Goal: Communication & Community: Share content

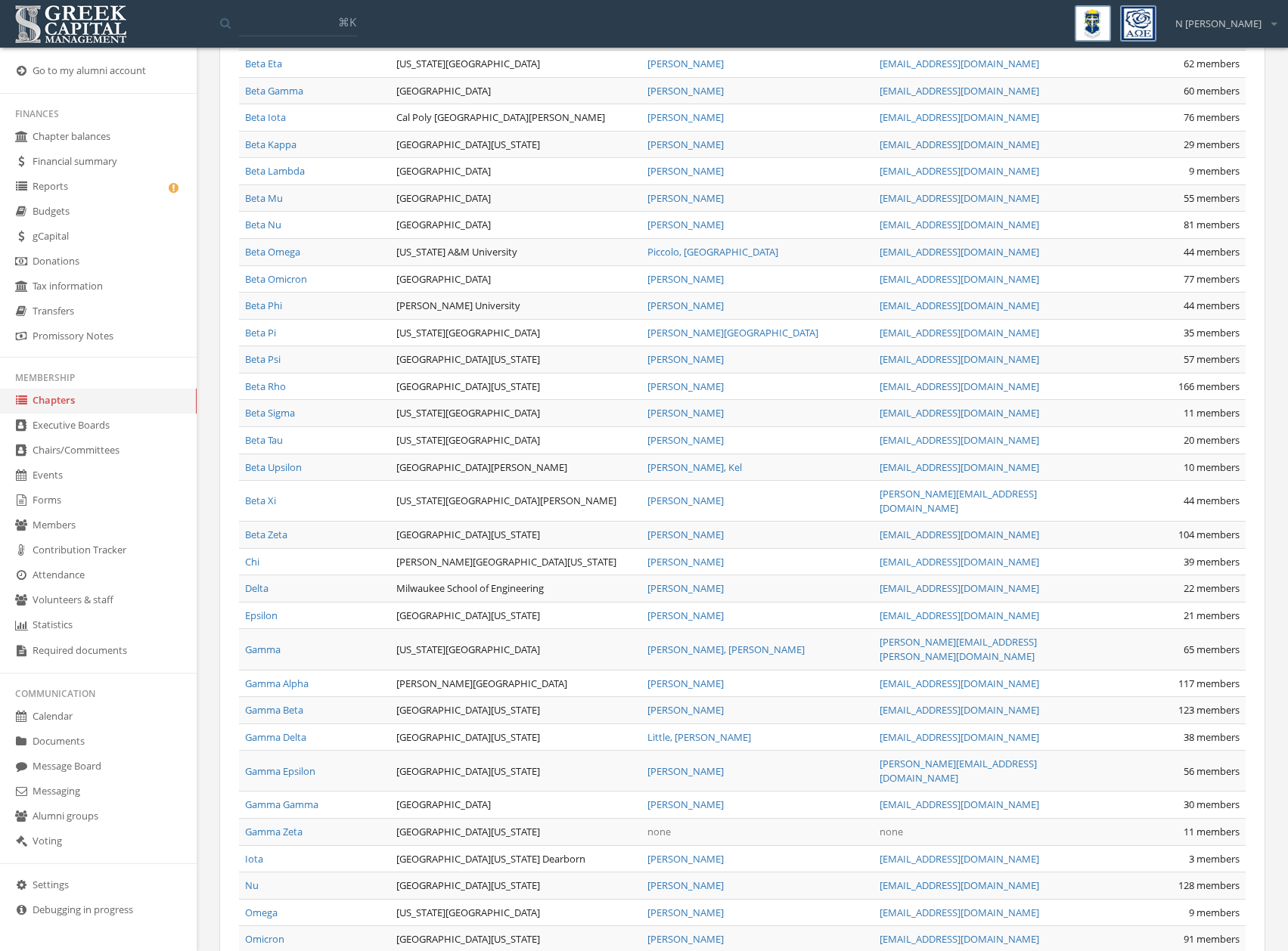
scroll to position [567, 0]
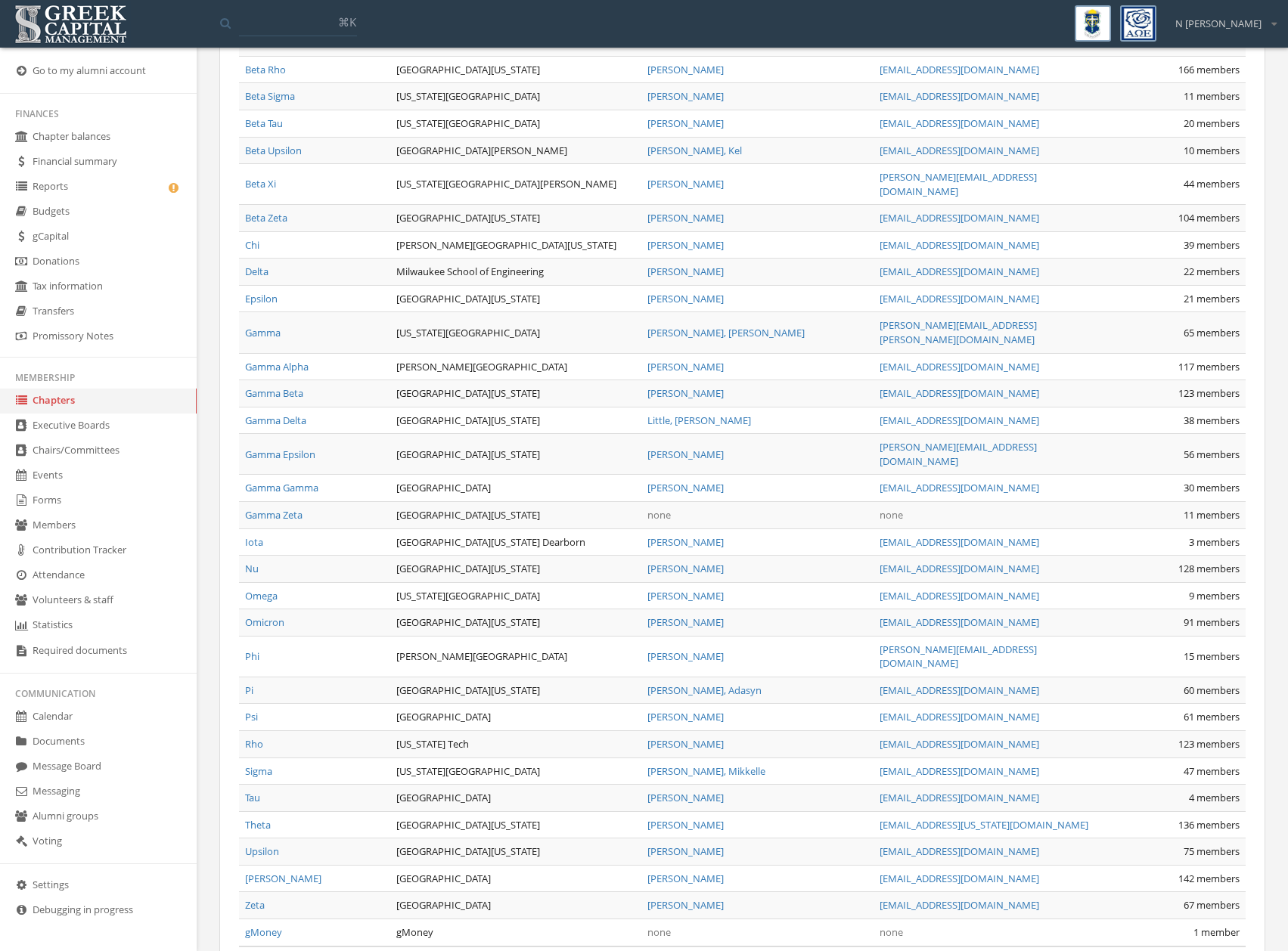
click at [70, 789] on link "Messaging" at bounding box center [98, 792] width 197 height 25
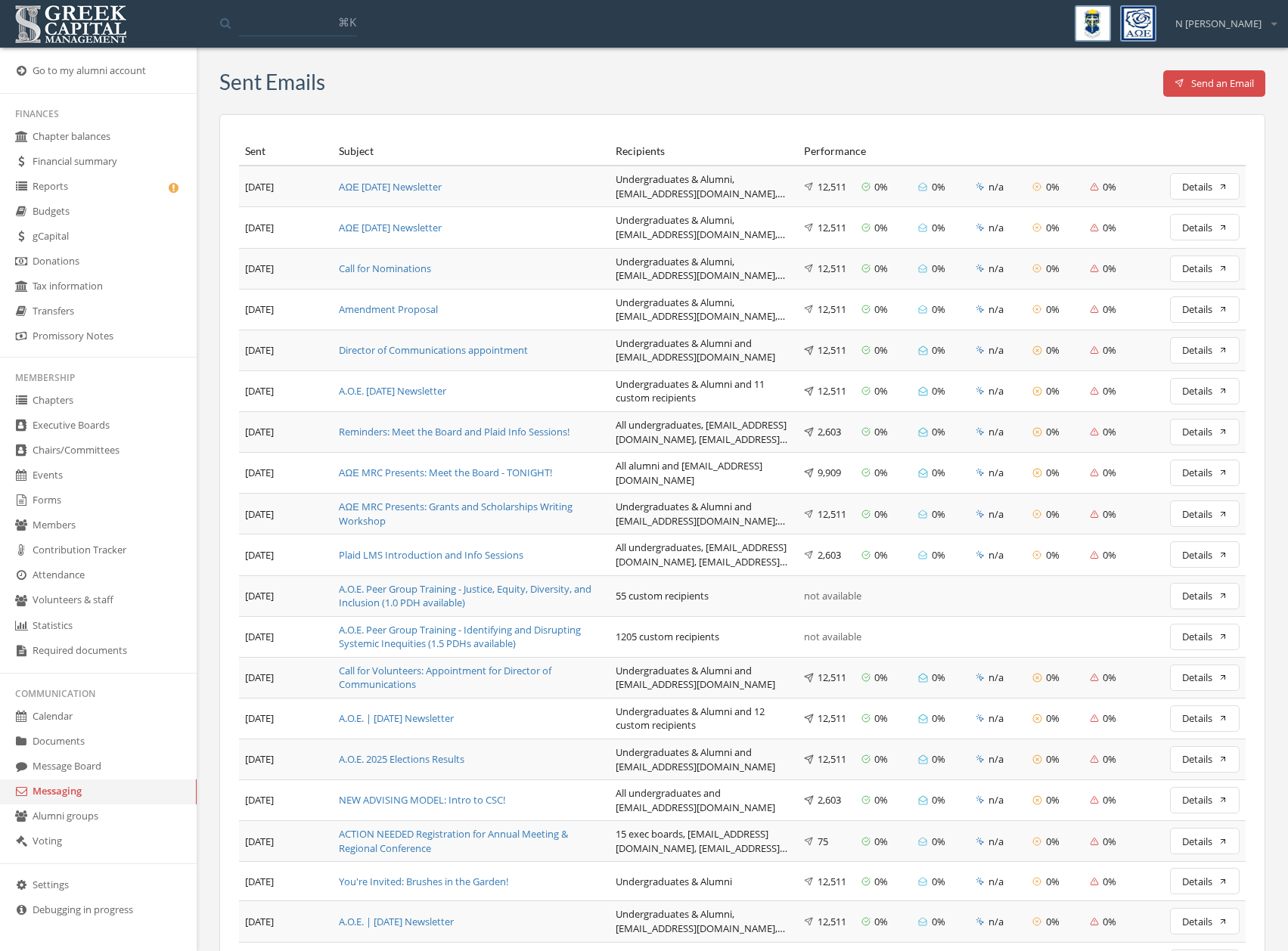
click at [1200, 90] on button "Send an Email" at bounding box center [1214, 83] width 102 height 27
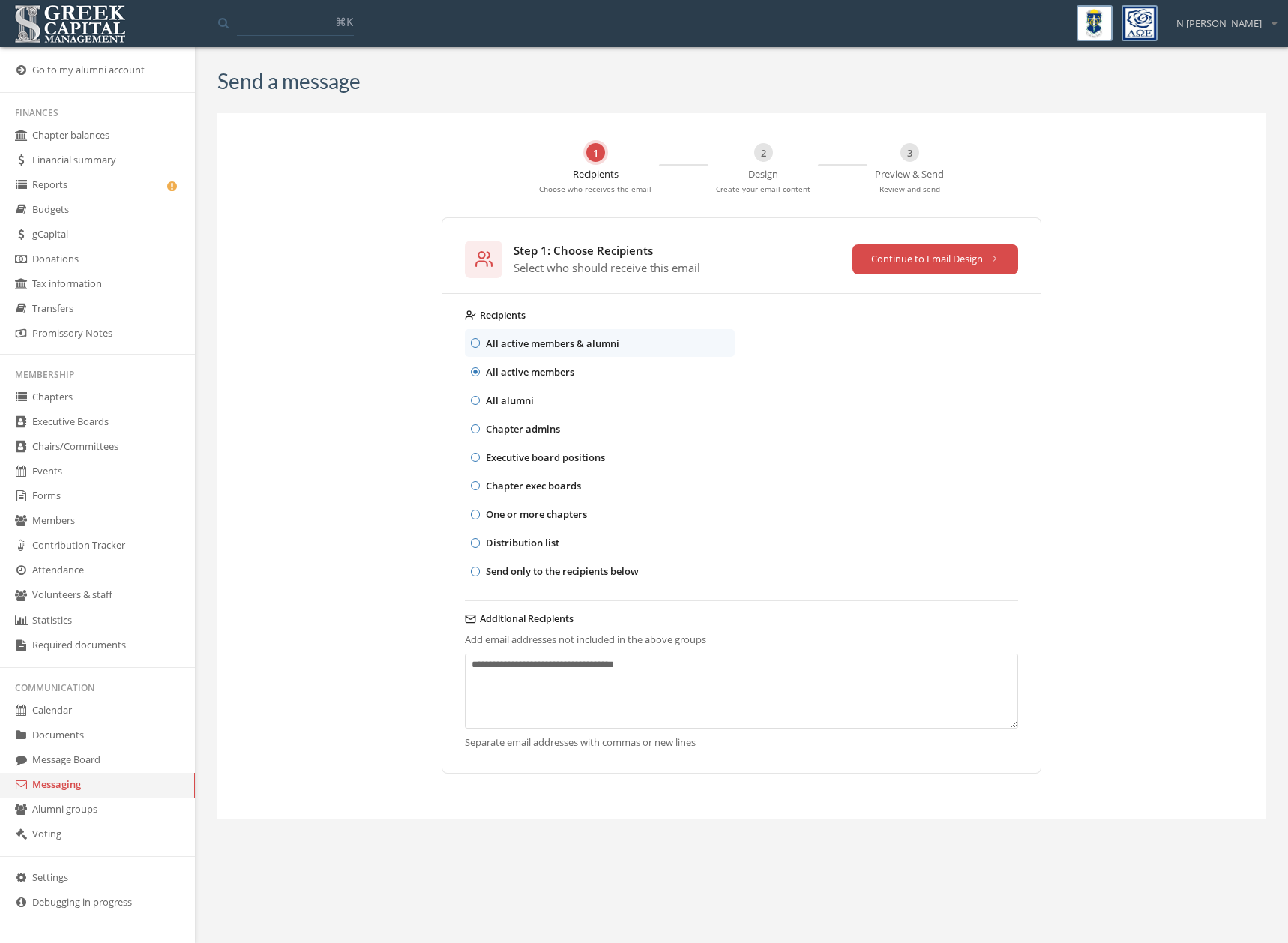
click at [914, 263] on button "Continue to Email Design" at bounding box center [935, 259] width 167 height 30
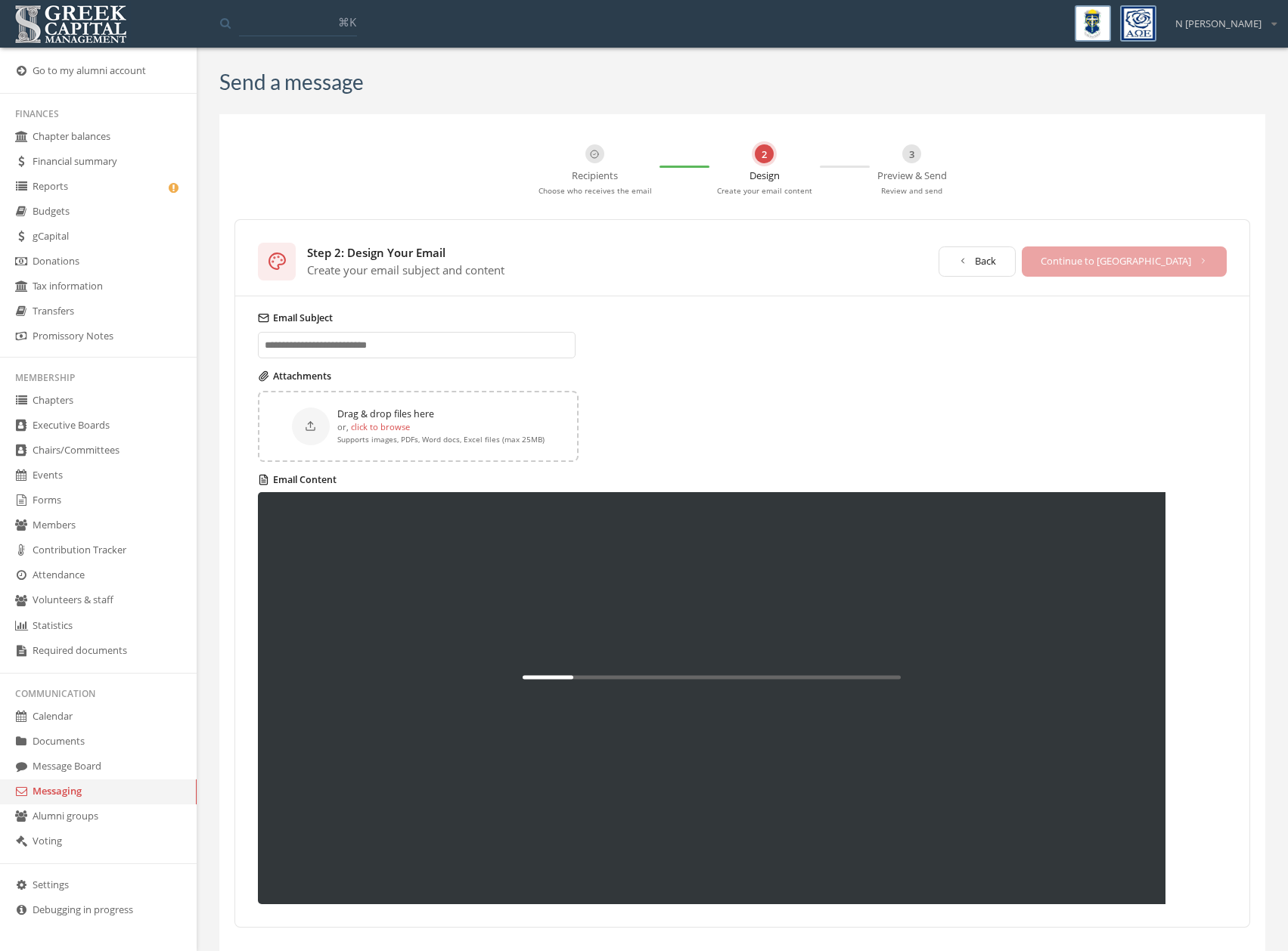
scroll to position [37, 0]
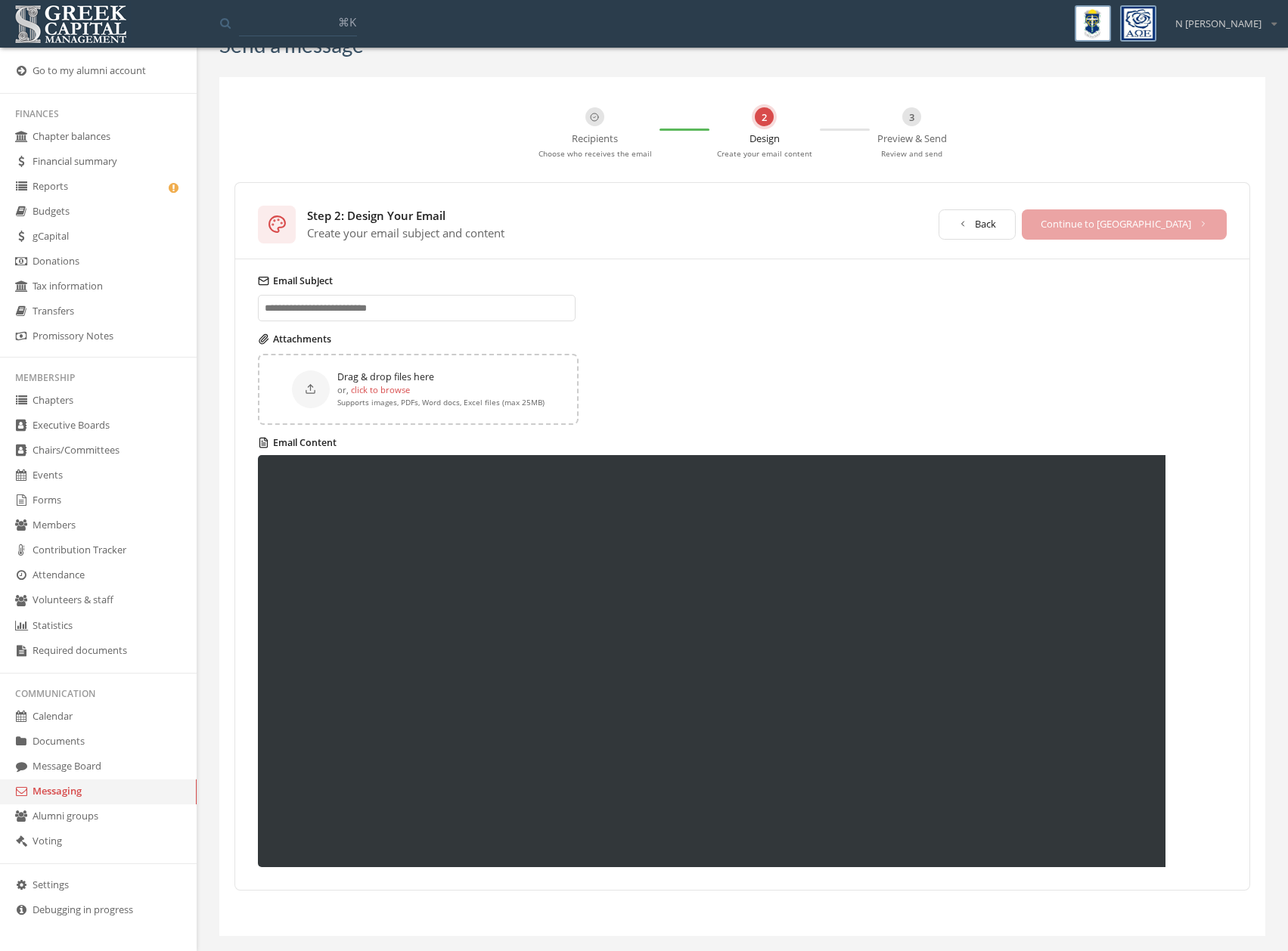
click at [910, 135] on p "Preview & Send" at bounding box center [912, 137] width 70 height 21
click at [970, 300] on div "Email Subject Attachments Drag & drop files here or, click to browse Supports i…" at bounding box center [742, 574] width 1015 height 630
click at [369, 310] on input "Email Subject" at bounding box center [417, 308] width 317 height 27
type input "****"
click at [1186, 234] on button "Continue to [GEOGRAPHIC_DATA]" at bounding box center [1125, 224] width 206 height 30
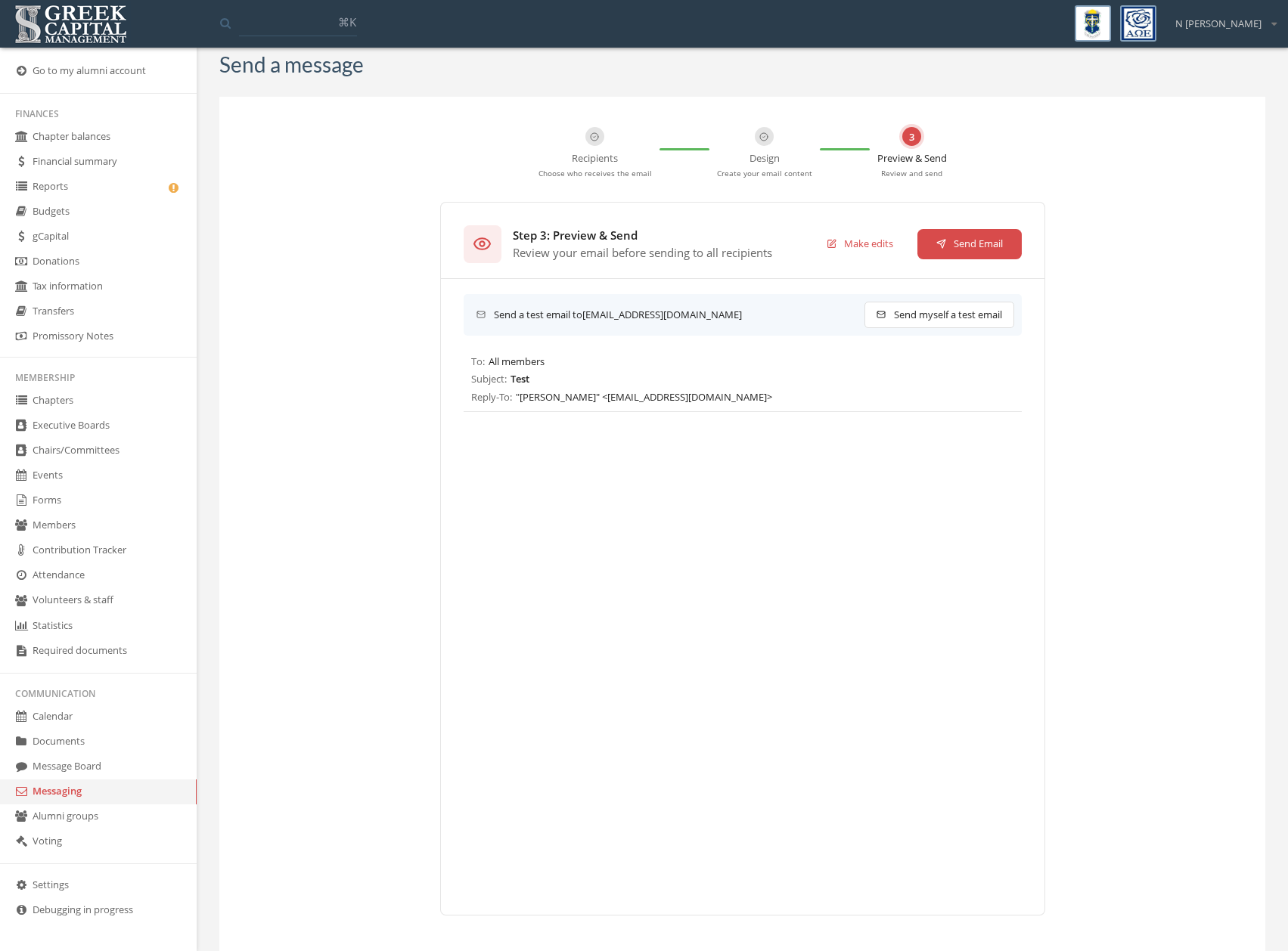
scroll to position [0, 0]
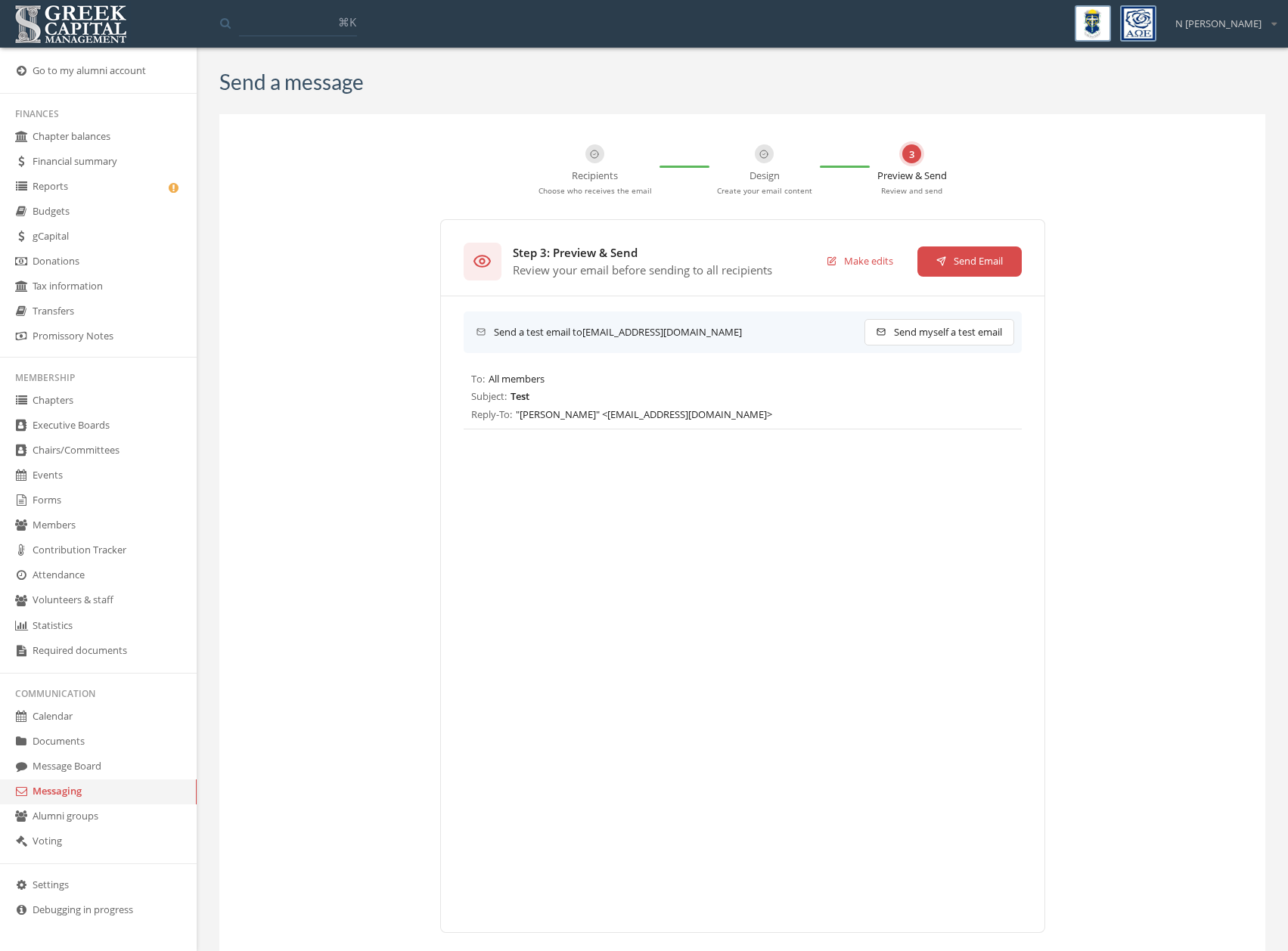
click at [85, 401] on link "Chapters" at bounding box center [98, 401] width 197 height 25
